Goal: Task Accomplishment & Management: Manage account settings

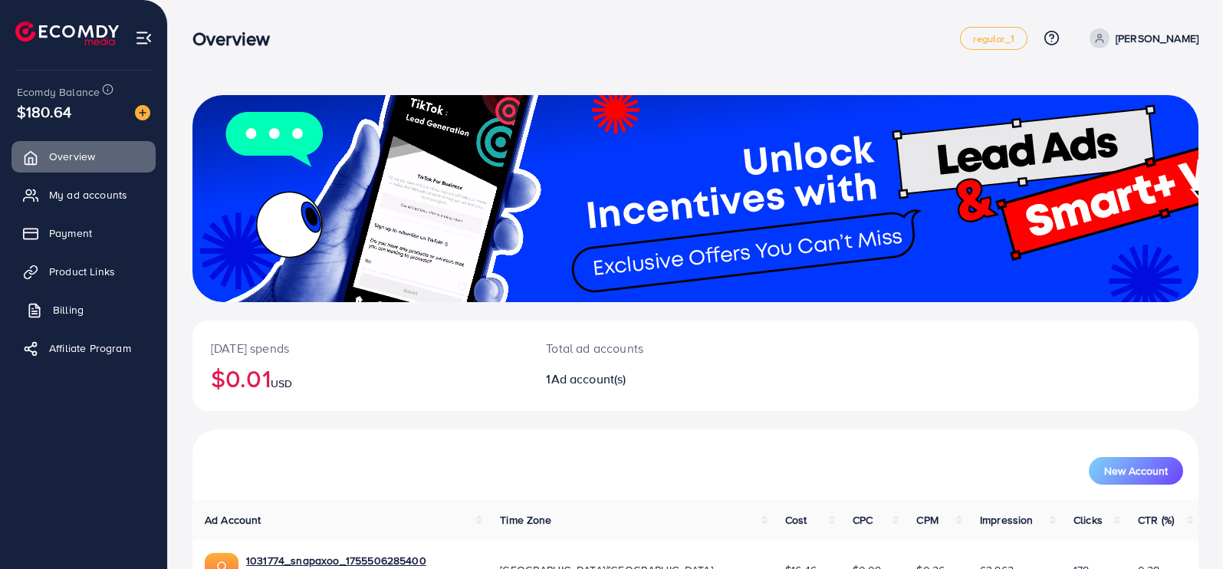
click at [86, 312] on link "Billing" at bounding box center [83, 309] width 144 height 31
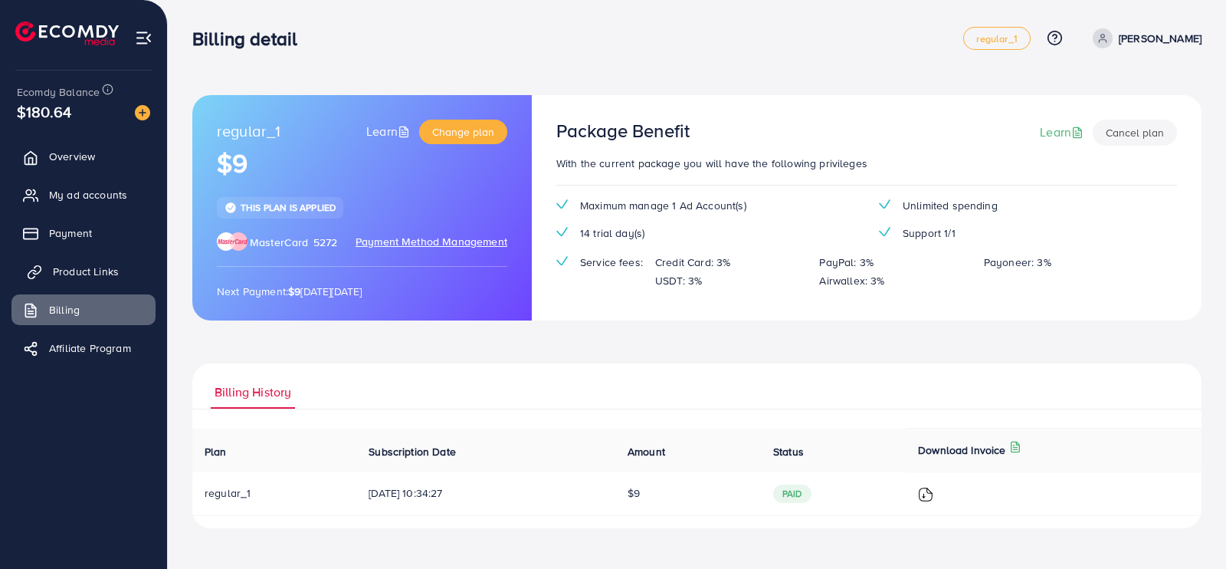
click at [91, 279] on link "Product Links" at bounding box center [83, 271] width 144 height 31
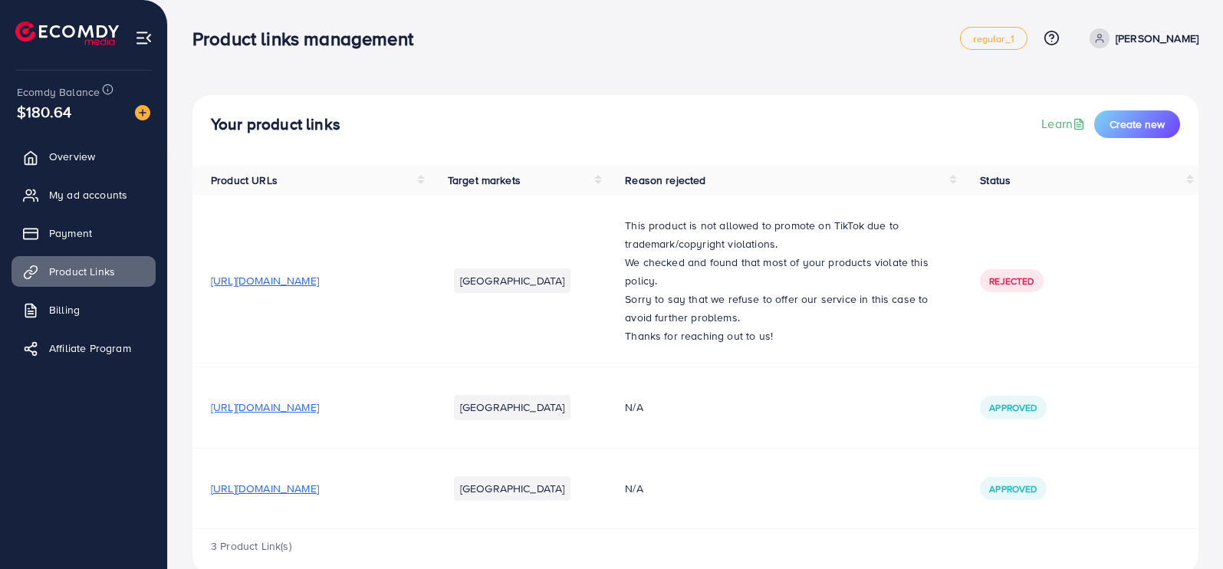
scroll to position [28, 0]
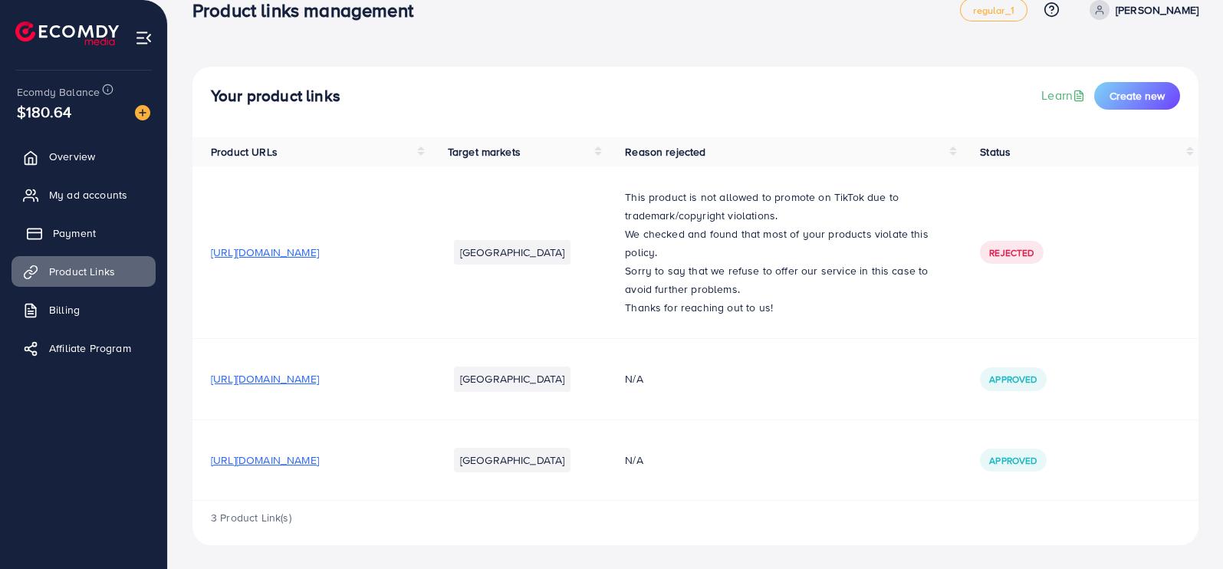
click at [81, 231] on span "Payment" at bounding box center [74, 232] width 43 height 15
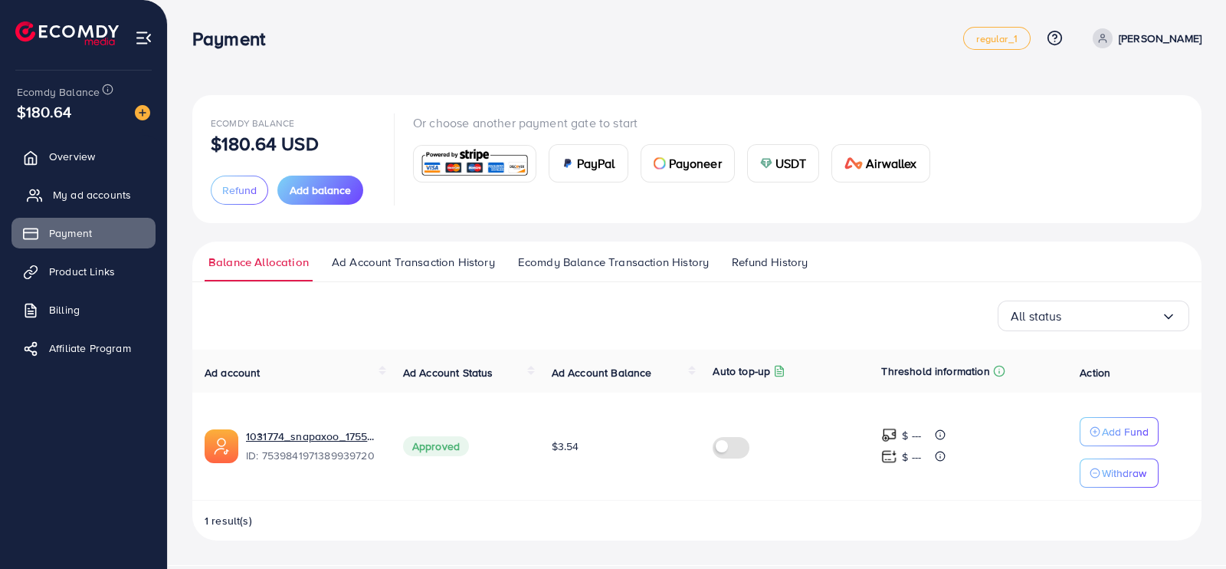
click at [77, 183] on link "My ad accounts" at bounding box center [83, 194] width 144 height 31
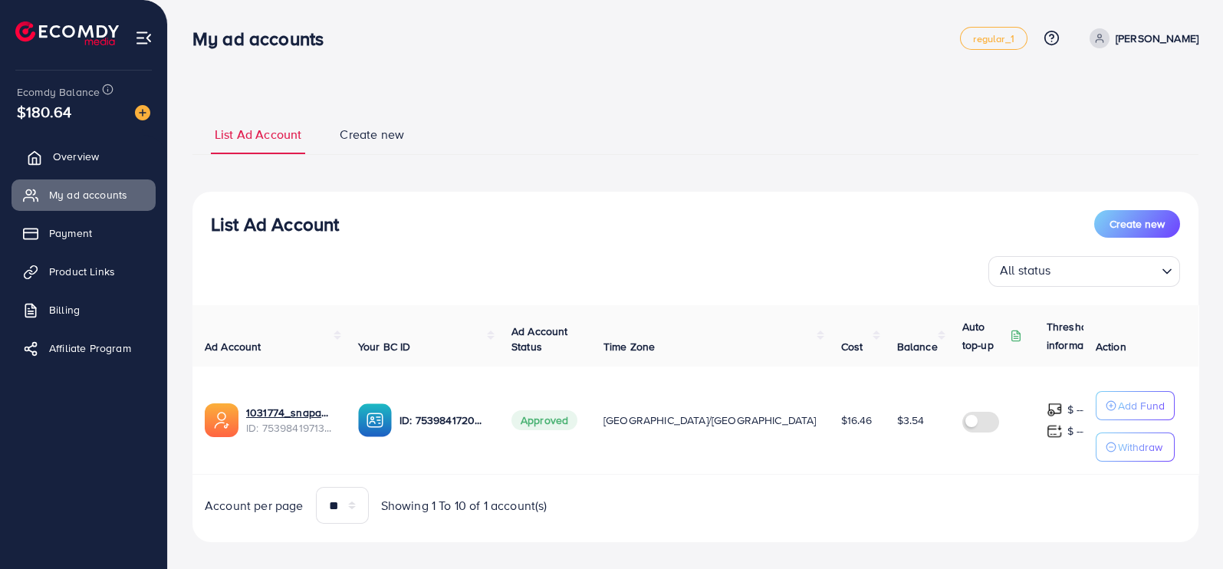
click at [81, 149] on span "Overview" at bounding box center [76, 156] width 46 height 15
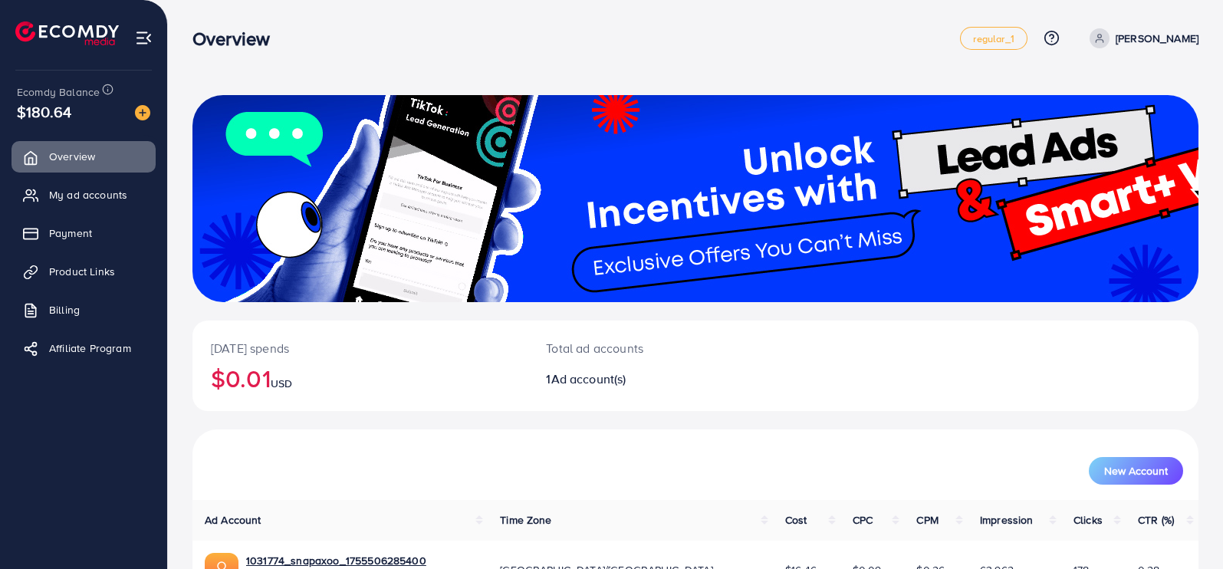
scroll to position [96, 0]
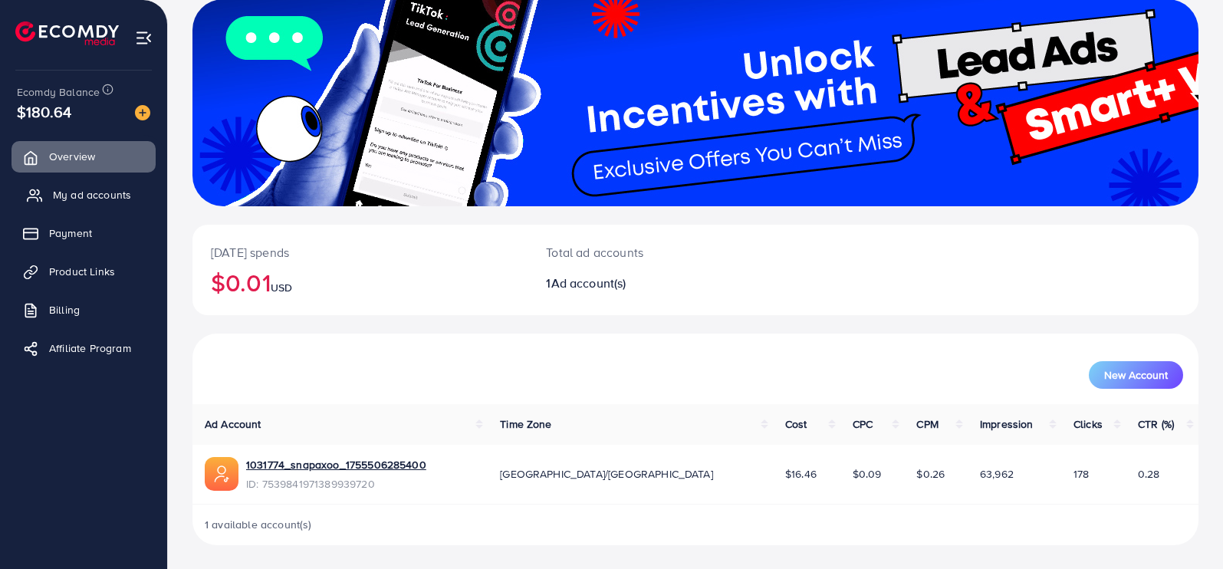
click at [78, 193] on span "My ad accounts" at bounding box center [92, 194] width 78 height 15
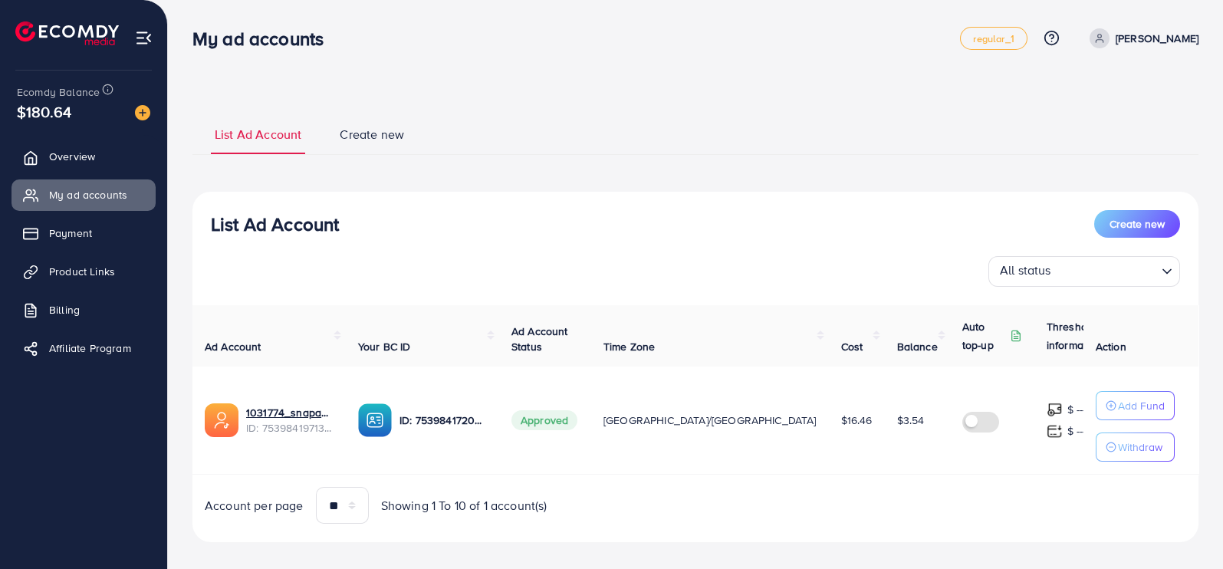
click at [79, 29] on img at bounding box center [66, 33] width 103 height 24
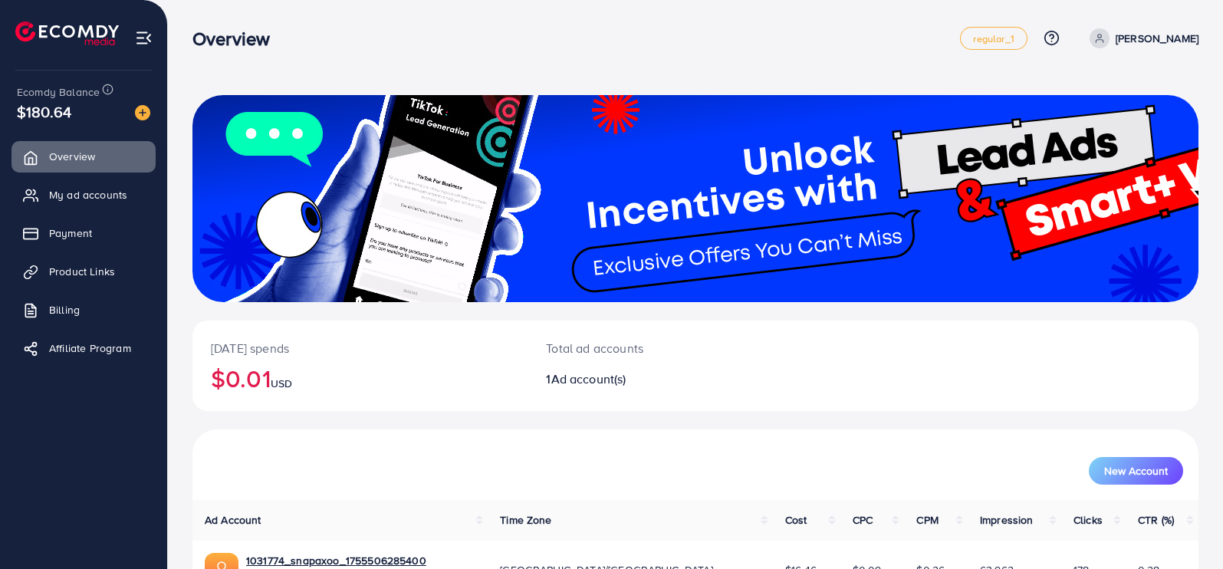
scroll to position [96, 0]
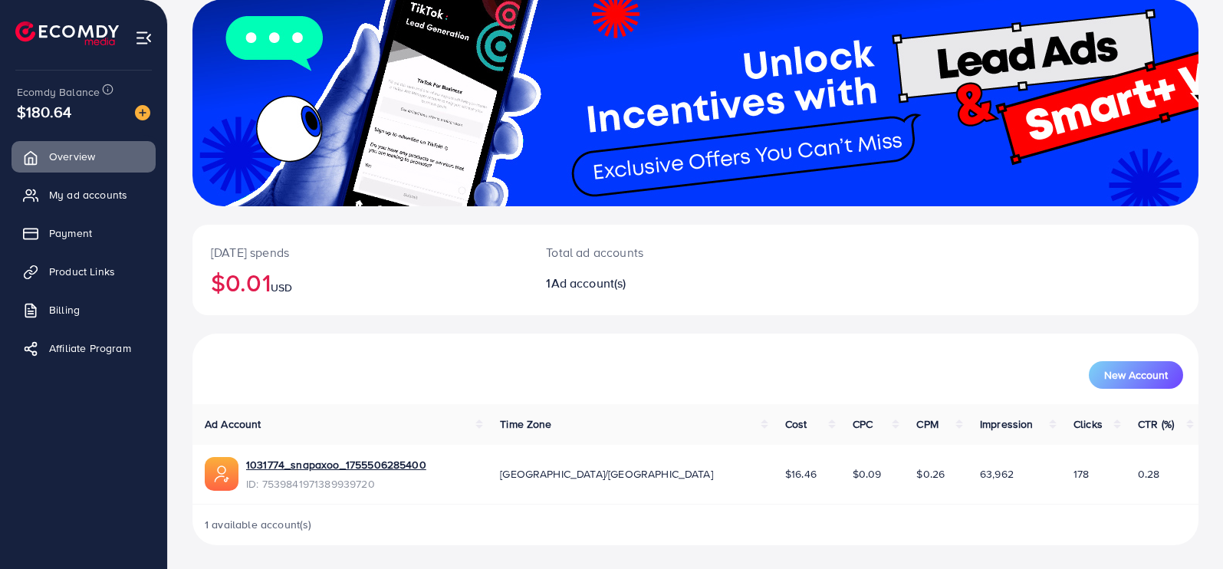
click at [73, 32] on img at bounding box center [66, 33] width 103 height 24
click at [79, 201] on span "My ad accounts" at bounding box center [92, 194] width 78 height 15
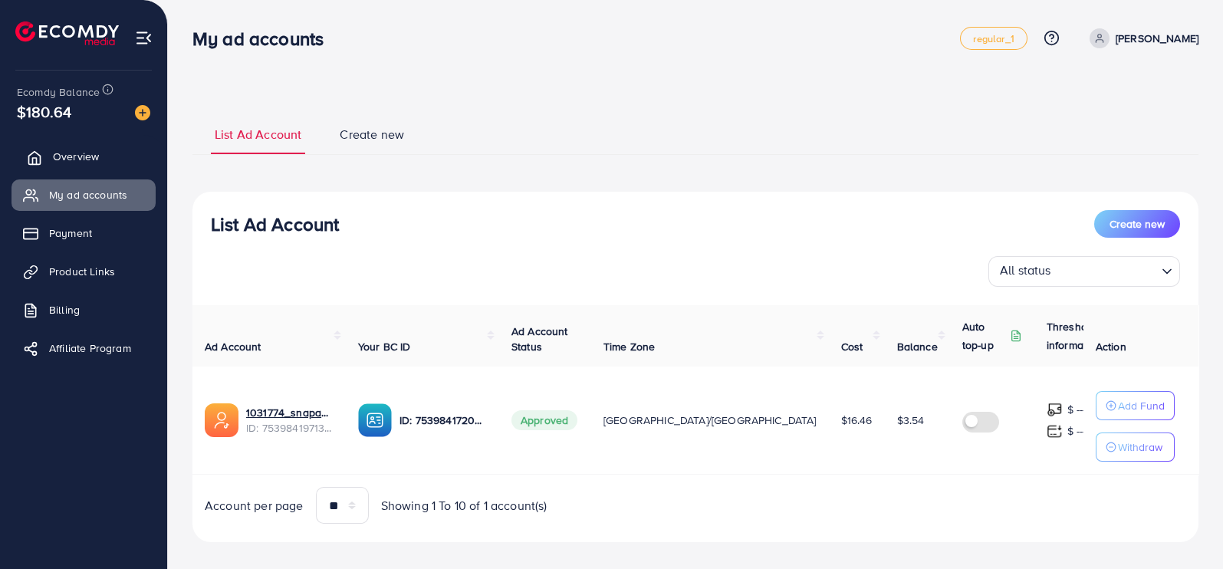
click at [69, 160] on span "Overview" at bounding box center [76, 156] width 46 height 15
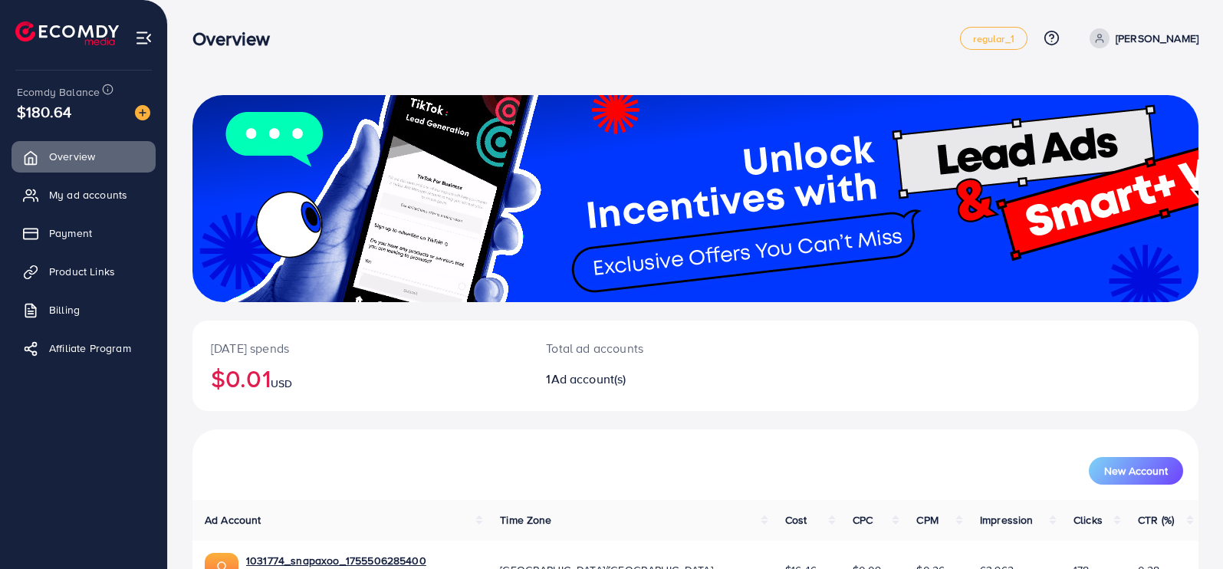
scroll to position [96, 0]
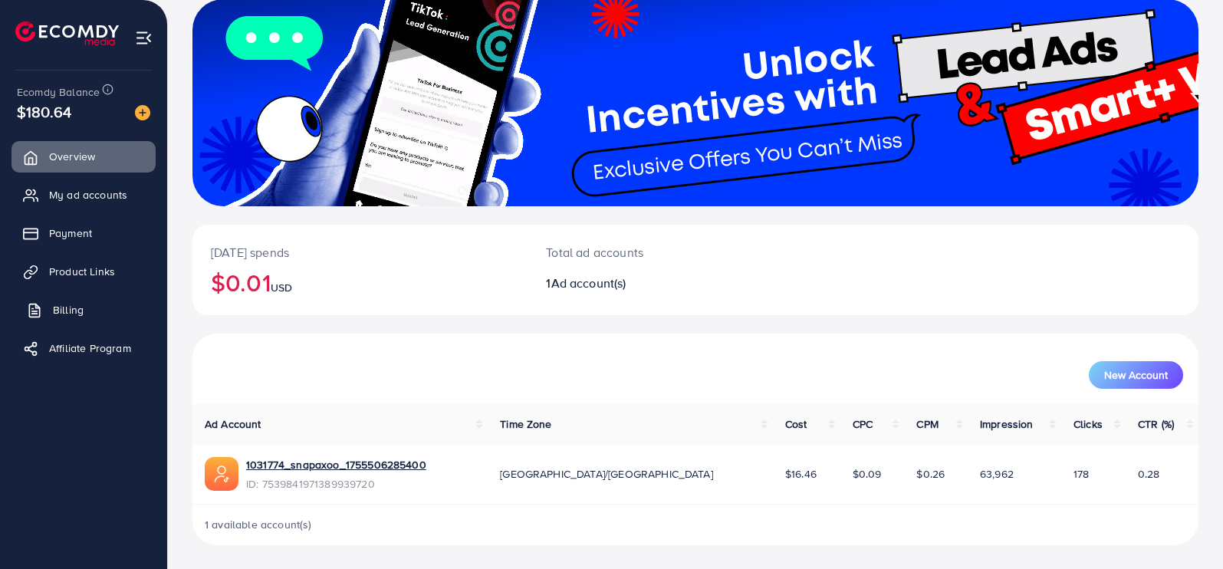
click at [82, 310] on span "Billing" at bounding box center [68, 309] width 31 height 15
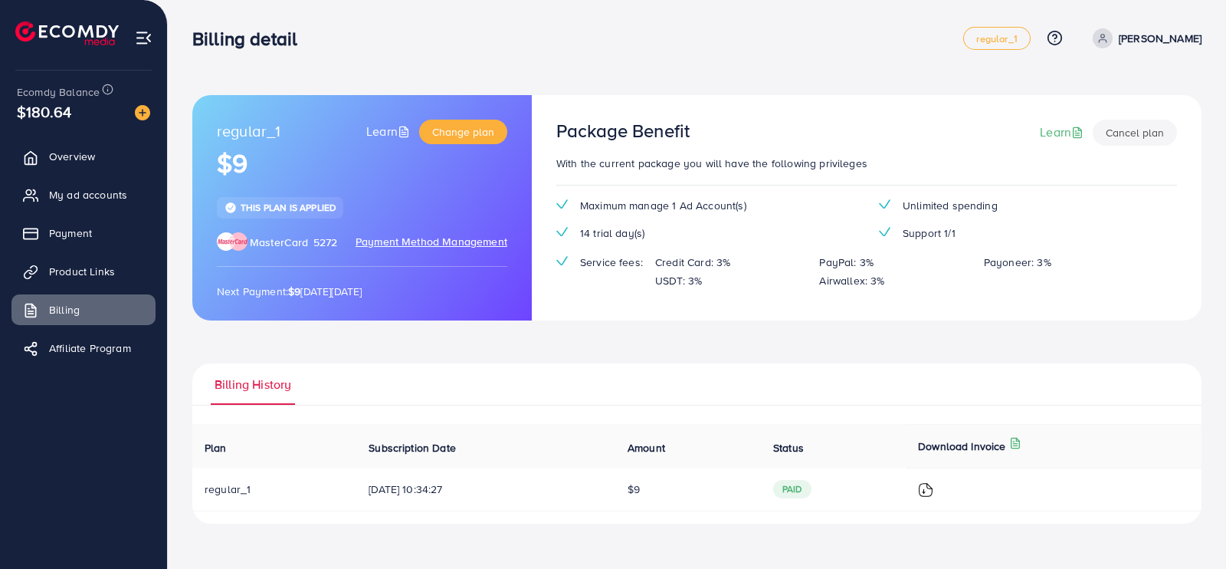
click at [1136, 37] on link "[PERSON_NAME]" at bounding box center [1144, 38] width 115 height 20
click at [1105, 102] on link "Profile" at bounding box center [1128, 91] width 146 height 34
select select "*********"
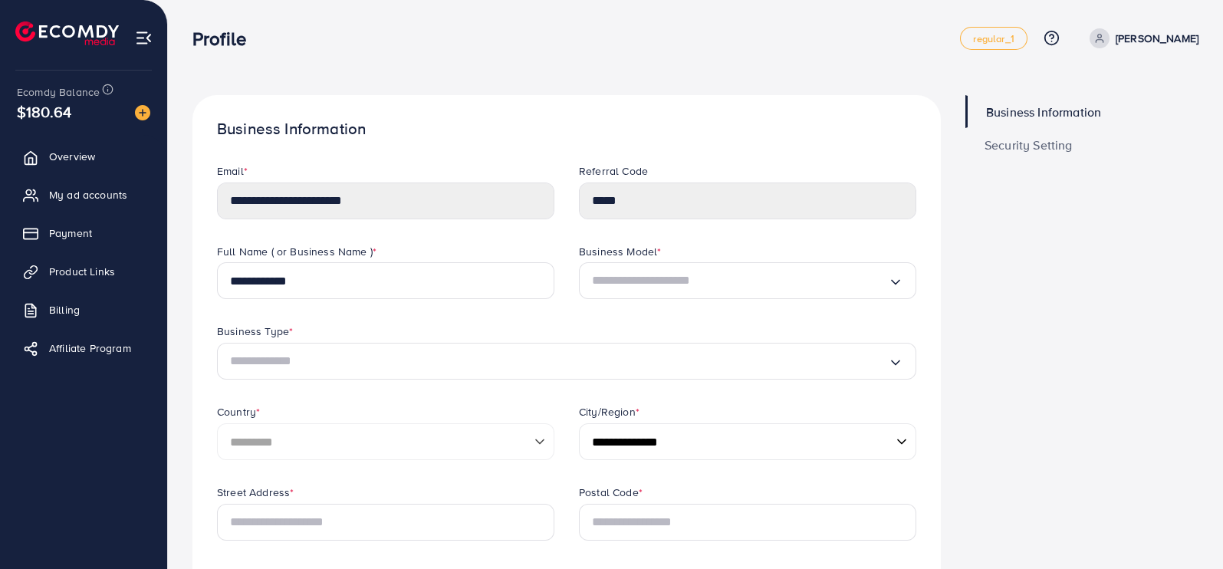
click at [1035, 143] on span "Security Setting" at bounding box center [1028, 145] width 88 height 12
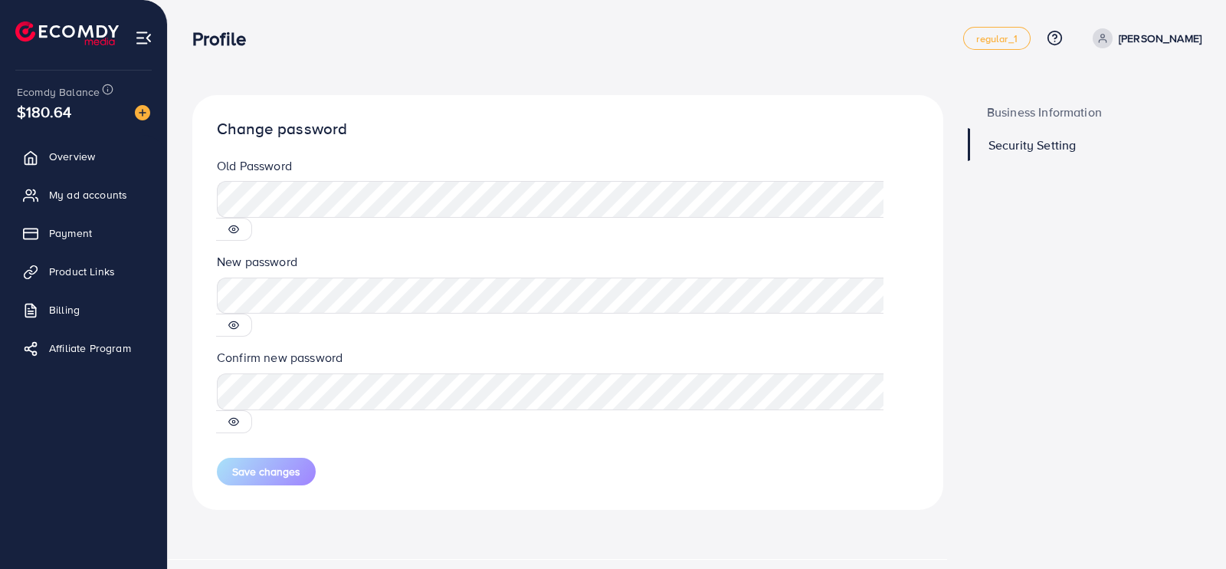
click at [1058, 113] on span "Business Information" at bounding box center [1044, 112] width 115 height 12
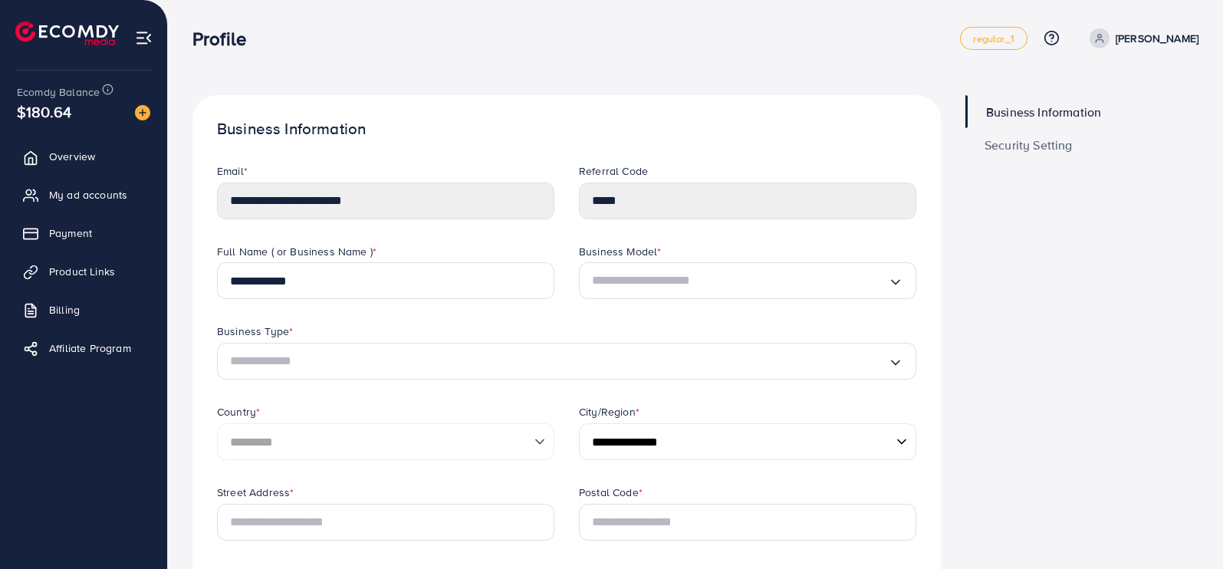
click at [1049, 139] on span "Security Setting" at bounding box center [1028, 145] width 88 height 12
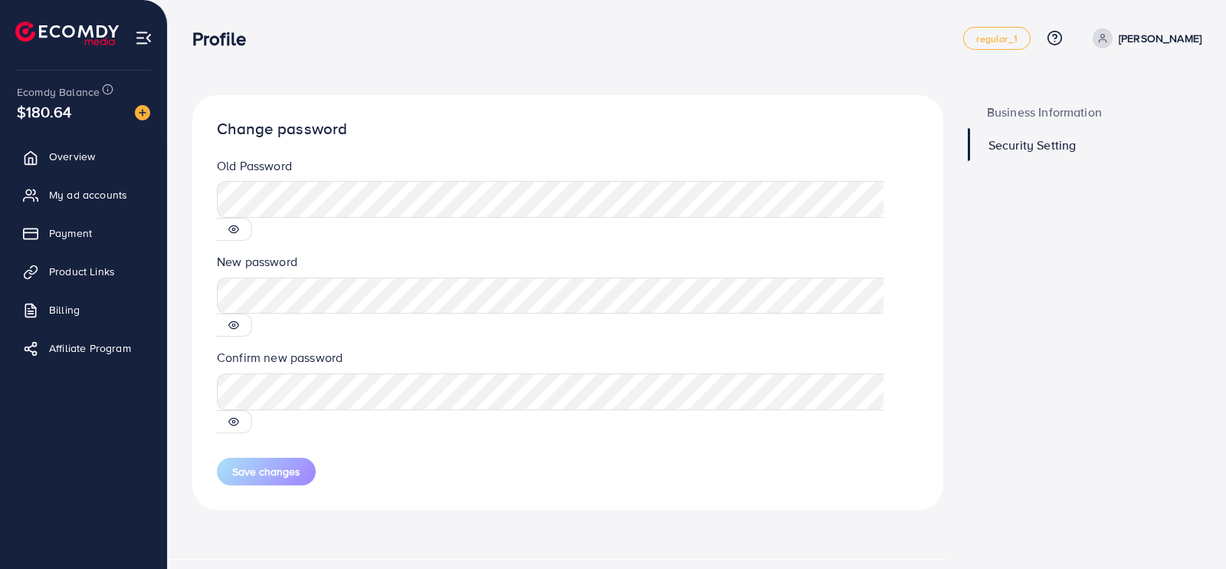
click at [235, 324] on circle at bounding box center [233, 325] width 3 height 3
click at [239, 320] on icon at bounding box center [233, 325] width 11 height 11
click at [1042, 110] on span "Business Information" at bounding box center [1044, 112] width 115 height 12
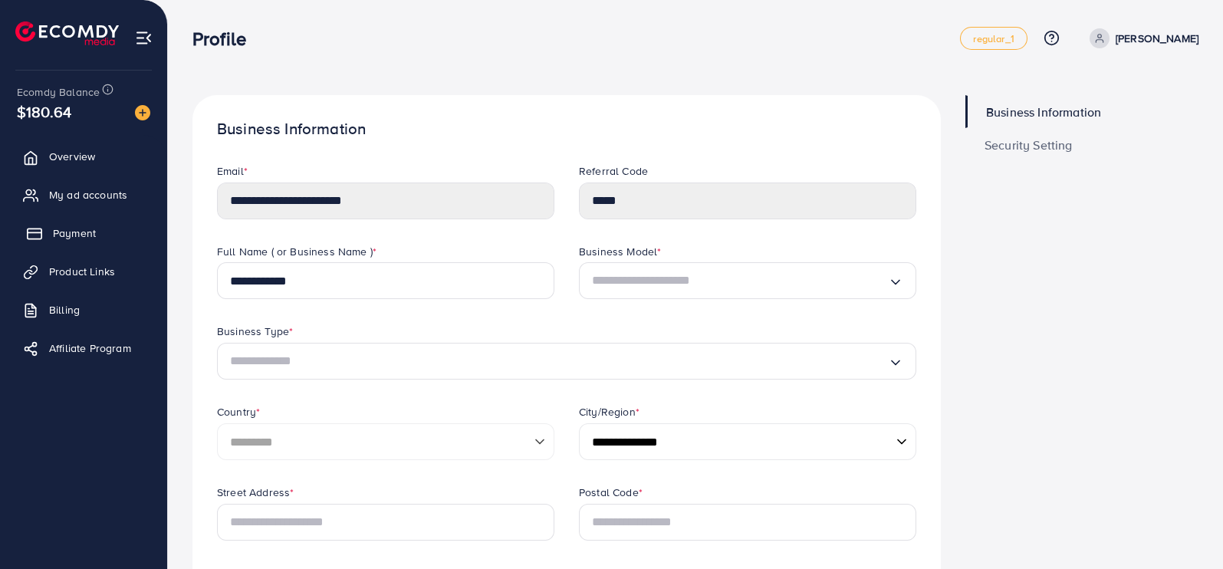
click at [73, 241] on link "Payment" at bounding box center [83, 233] width 144 height 31
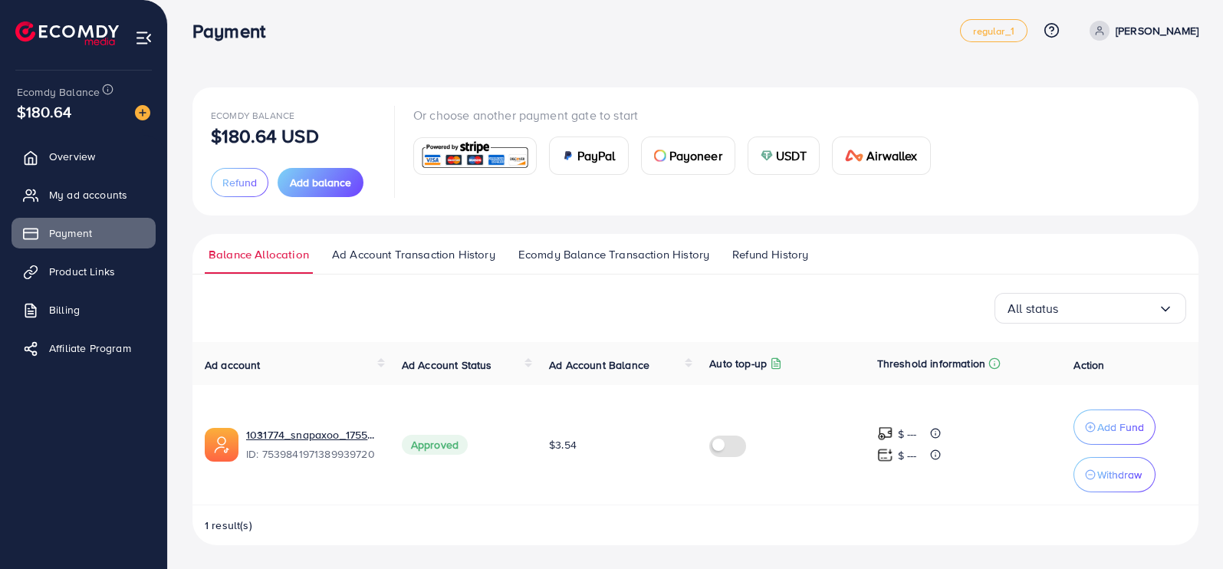
scroll to position [8, 0]
